Goal: Information Seeking & Learning: Learn about a topic

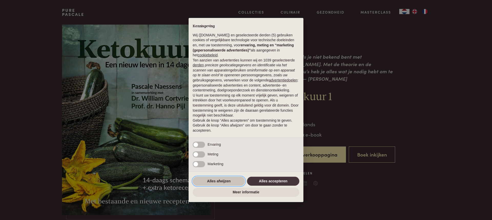
click at [214, 181] on button "Alles afwijzen" at bounding box center [219, 181] width 52 height 9
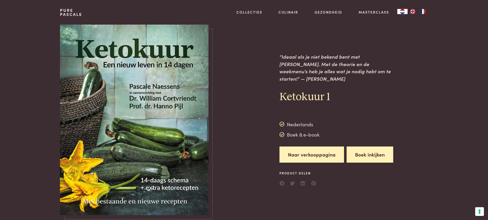
click at [366, 150] on button "Boek inkijken" at bounding box center [370, 155] width 47 height 16
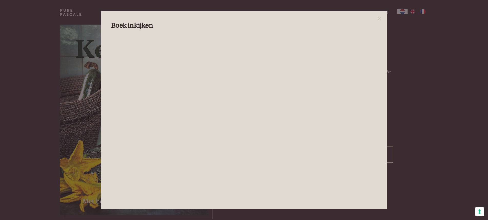
scroll to position [26, 0]
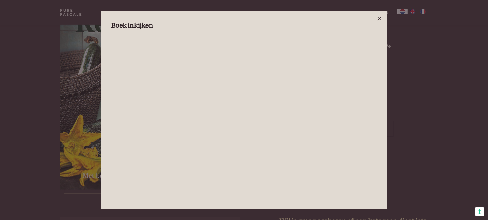
click at [378, 17] on icon at bounding box center [379, 19] width 6 height 6
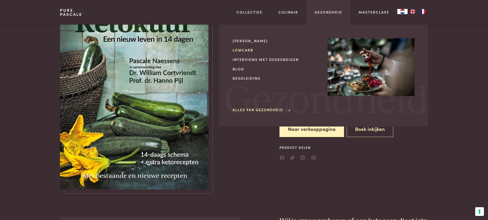
click at [243, 49] on link "Lowcarb" at bounding box center [276, 49] width 87 height 5
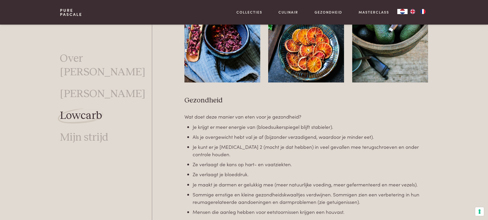
scroll to position [618, 0]
